Goal: Entertainment & Leisure: Browse casually

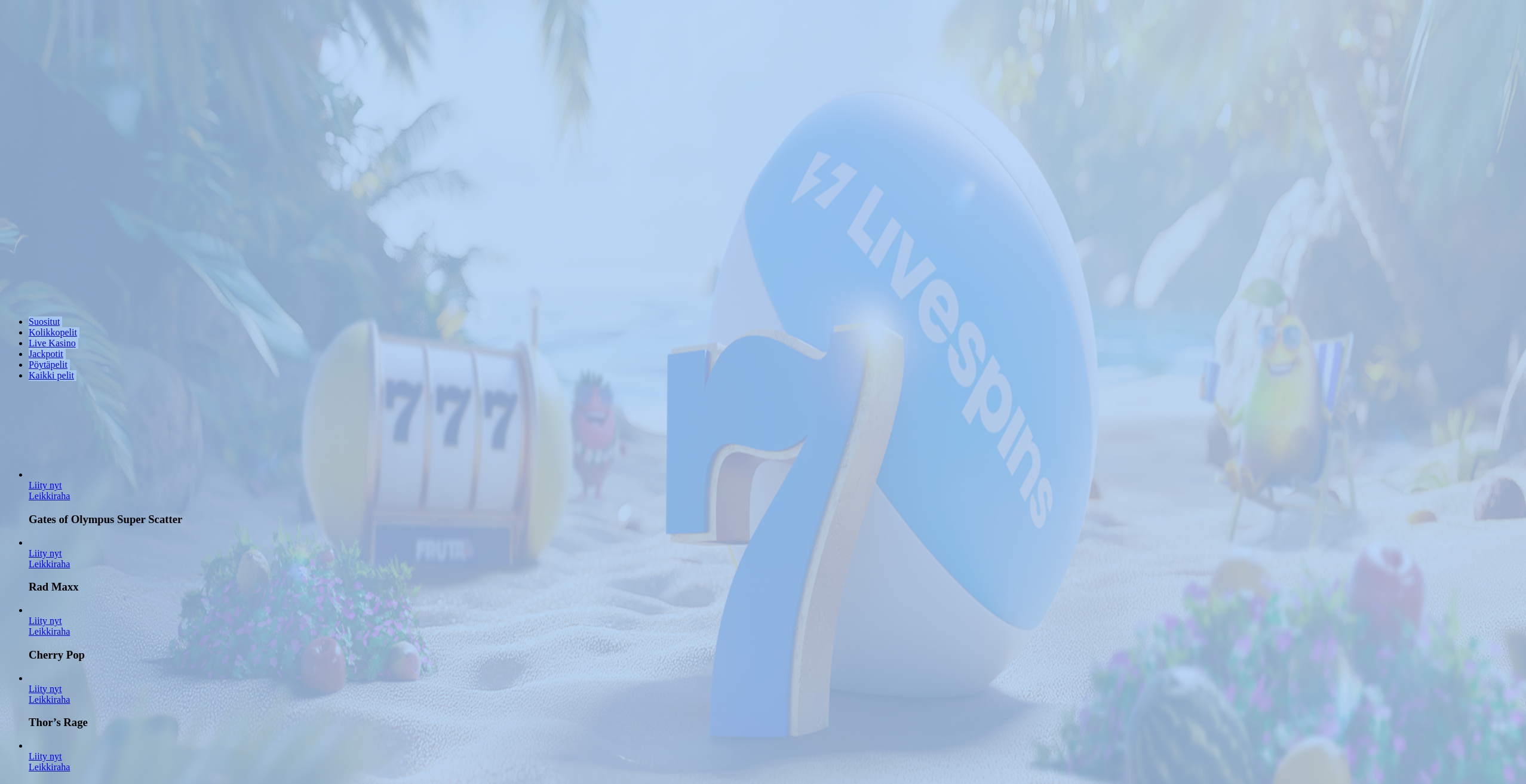
drag, startPoint x: 109, startPoint y: 477, endPoint x: 426, endPoint y: 499, distance: 317.8
click at [695, 403] on header "Suositut Kolikkopelit Live Kasino Jackpotit Pöytäpelit Kaikki pelit" at bounding box center [763, 350] width 1517 height 107
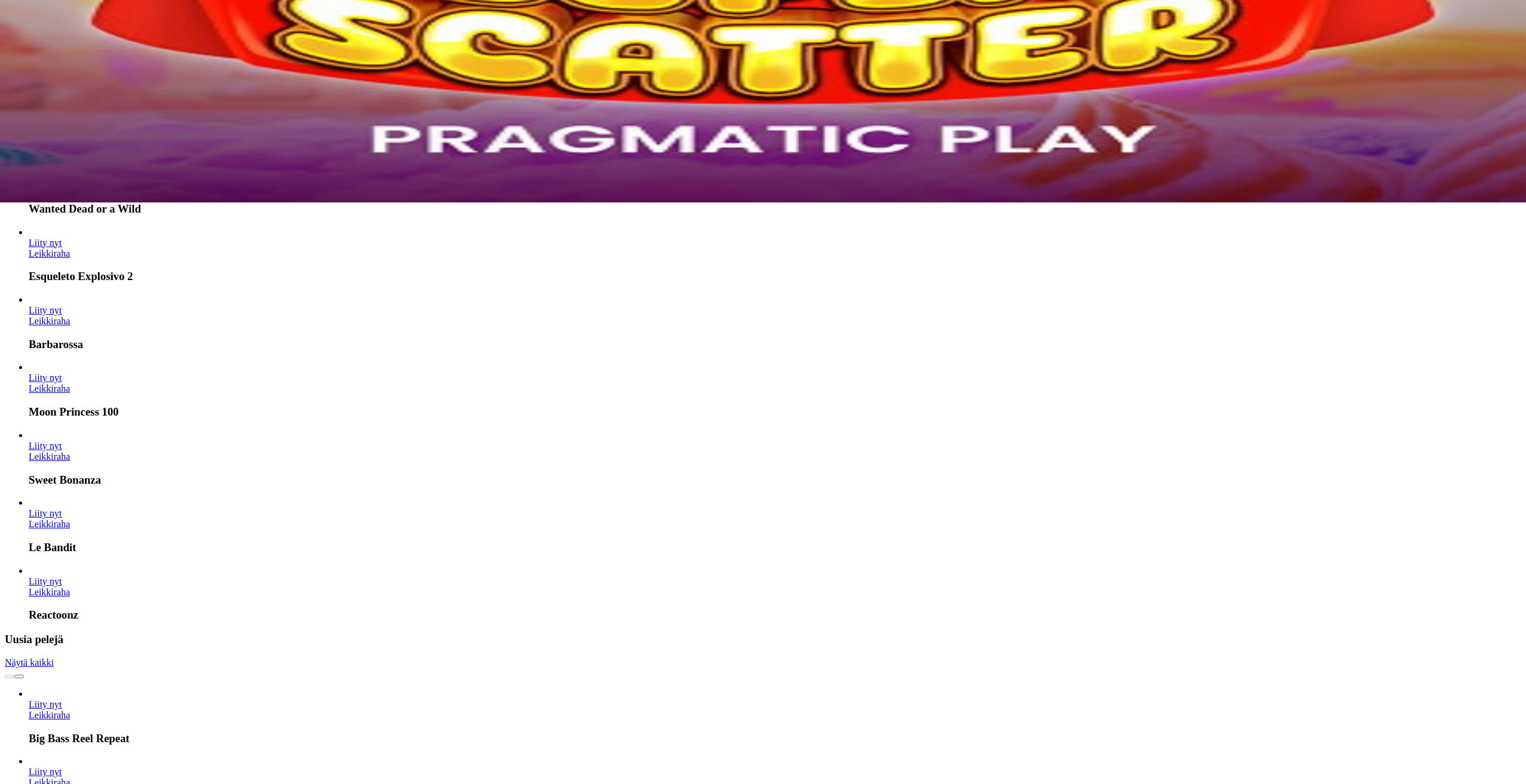
scroll to position [537, 0]
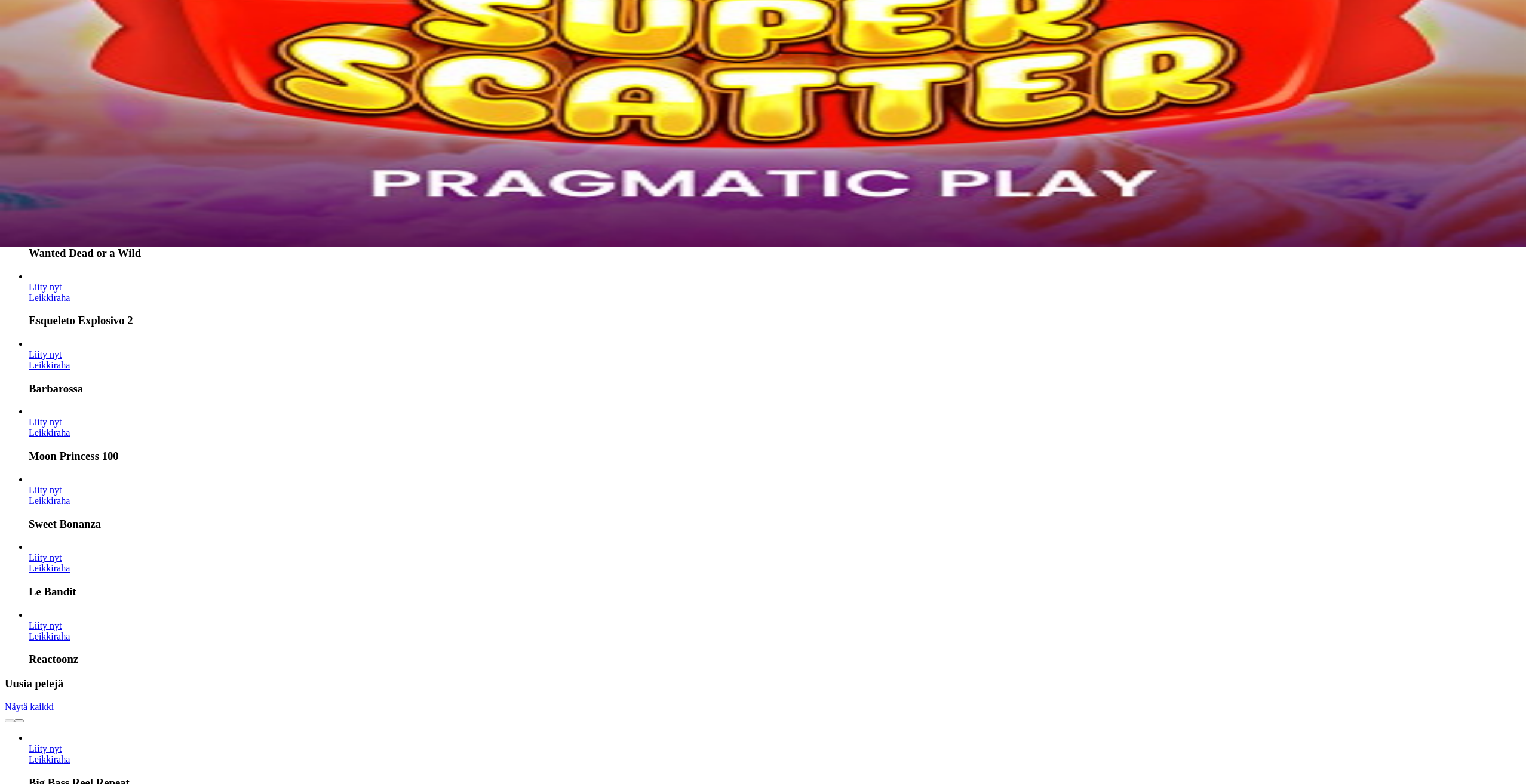
drag, startPoint x: 681, startPoint y: 476, endPoint x: 668, endPoint y: 470, distance: 14.3
drag, startPoint x: 668, startPoint y: 470, endPoint x: 1446, endPoint y: 204, distance: 822.2
click at [54, 702] on link "Näytä kaikki" at bounding box center [29, 706] width 49 height 10
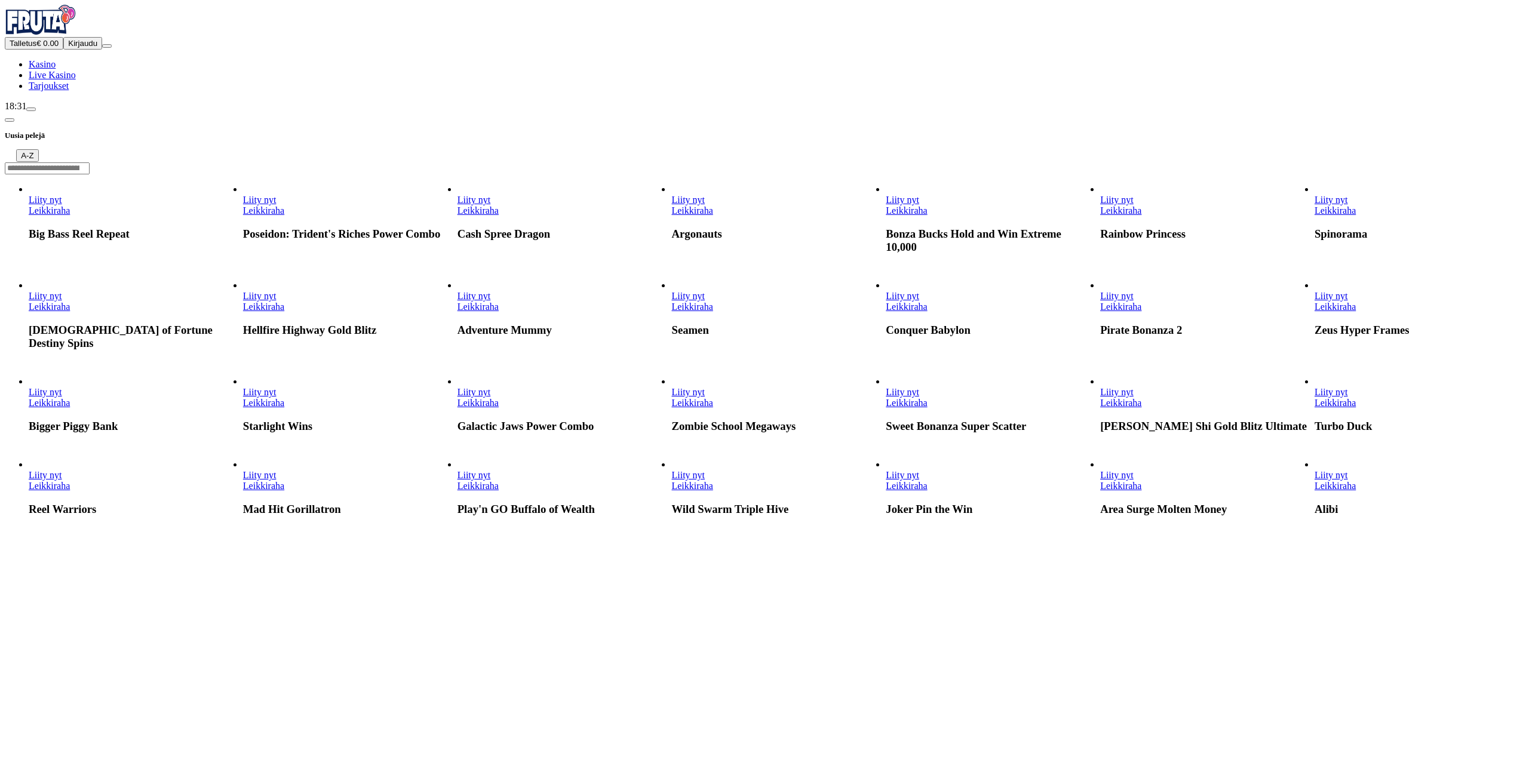
click at [1141, 312] on link "Leikkiraha" at bounding box center [1121, 306] width 41 height 10
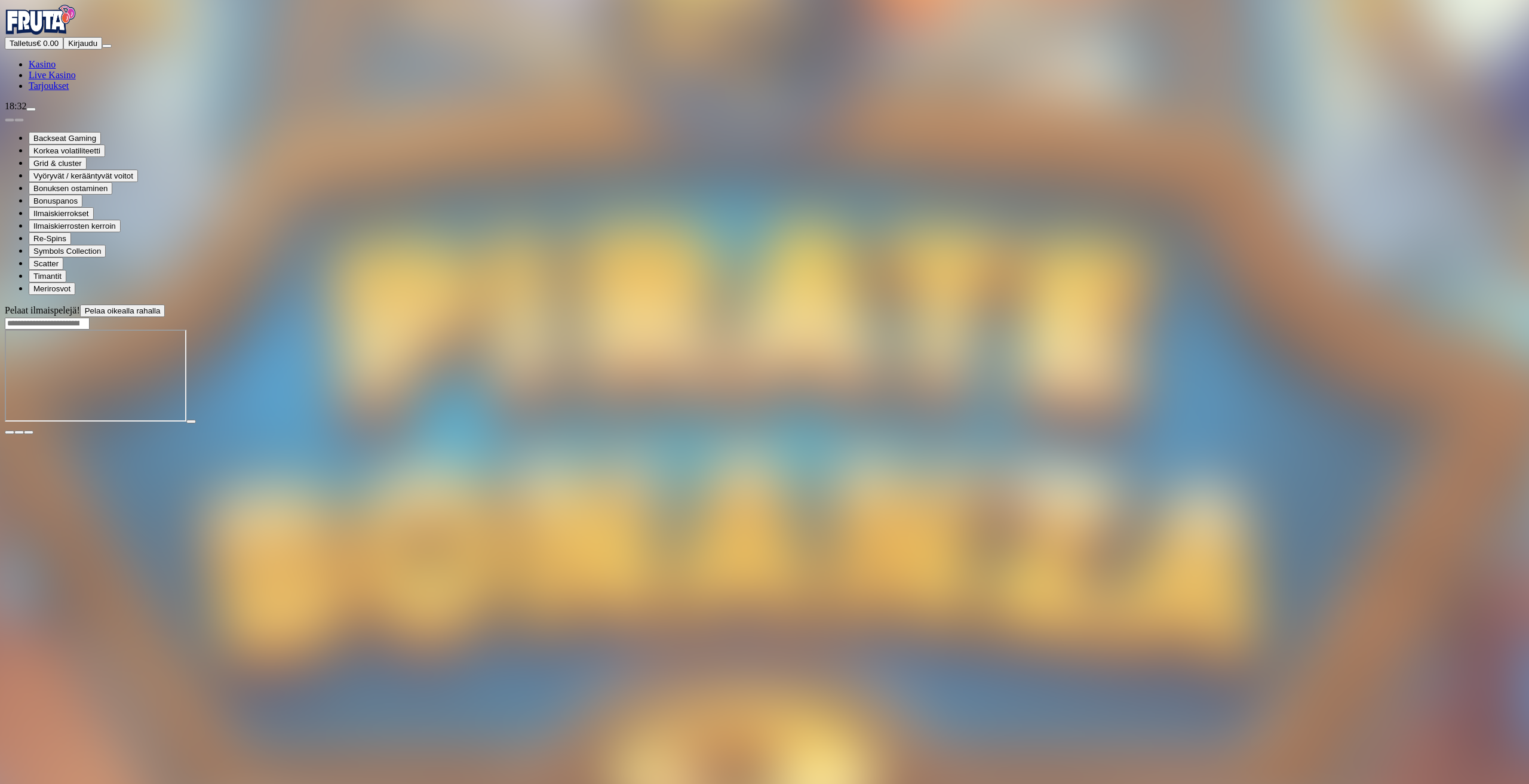
drag, startPoint x: 1462, startPoint y: 477, endPoint x: 1456, endPoint y: 389, distance: 88.2
click at [1457, 389] on div "Pelaat ilmaispelejä! Pelaa oikealla rahalla" at bounding box center [764, 370] width 1519 height 131
